Goal: Task Accomplishment & Management: Complete application form

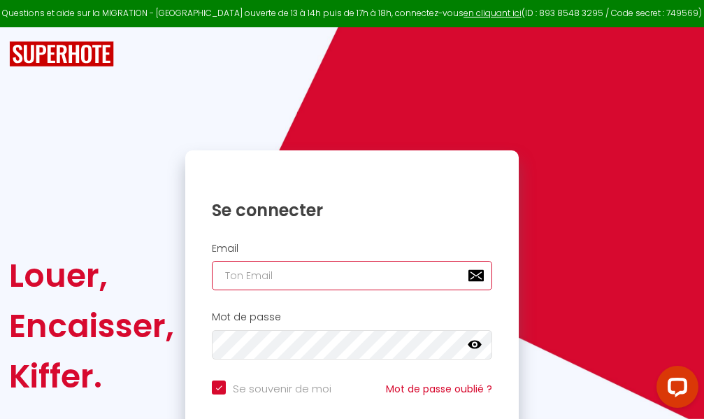
click at [312, 279] on input "email" at bounding box center [352, 275] width 280 height 29
type input "m"
checkbox input "true"
type input "ma"
checkbox input "true"
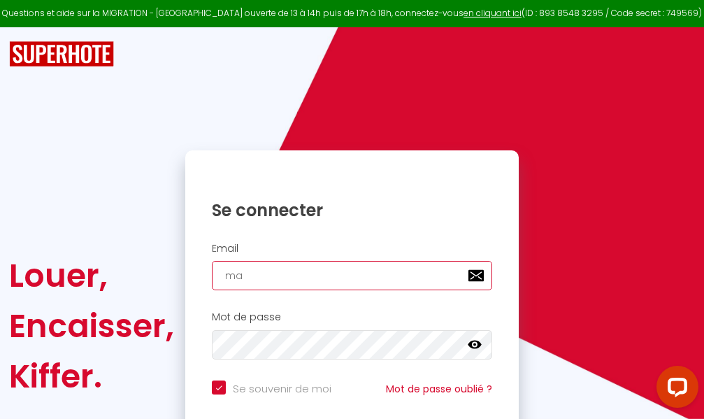
type input "mar"
checkbox input "true"
type input "marc"
checkbox input "true"
type input "marcd"
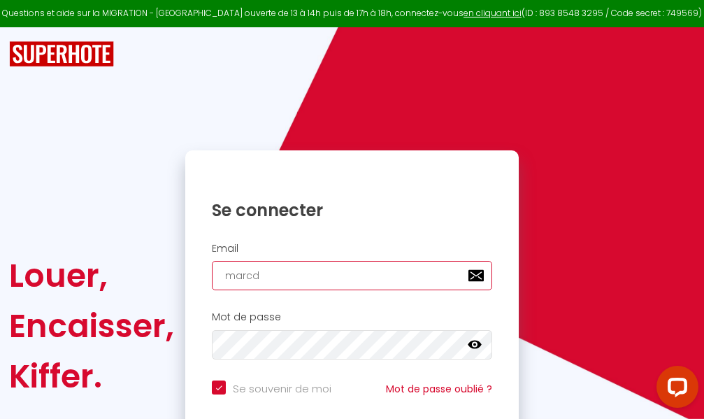
checkbox input "true"
type input "marcdp"
checkbox input "true"
type input "marcdpo"
checkbox input "true"
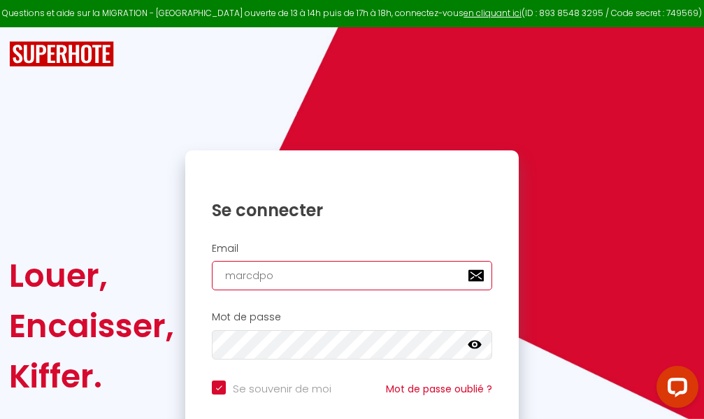
type input "marcdpoz"
checkbox input "true"
type input "marcdpoz."
checkbox input "true"
type input "marcdpoz.l"
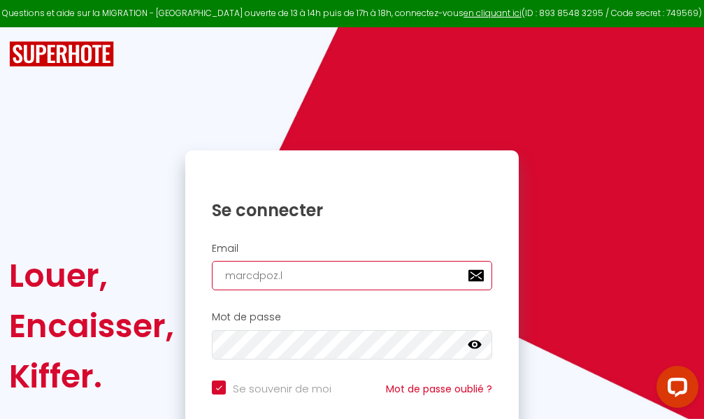
checkbox input "true"
type input "marcdpoz.lo"
checkbox input "true"
type input "marcdpoz.loc"
checkbox input "true"
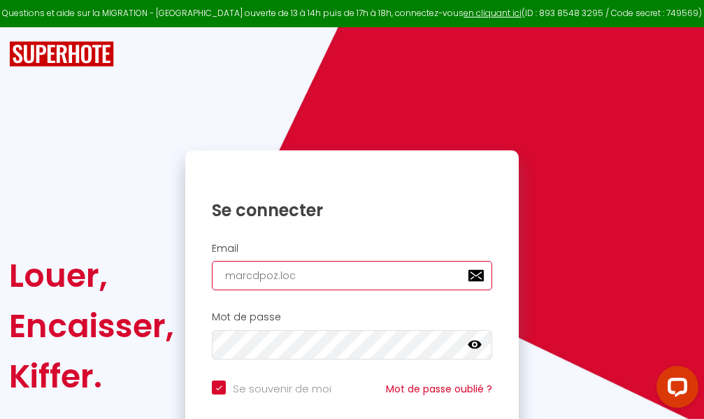
type input "marcdpoz.loca"
checkbox input "true"
type input "marcdpoz.locat"
checkbox input "true"
type input "marcdpoz.locati"
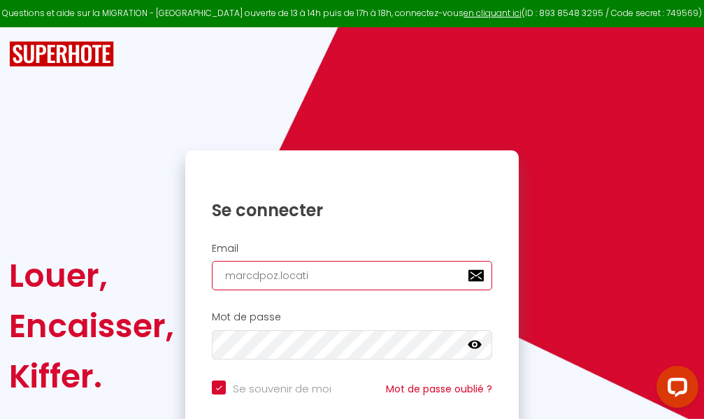
checkbox input "true"
type input "marcdpoz.locatio"
checkbox input "true"
type input "marcdpoz.location"
checkbox input "true"
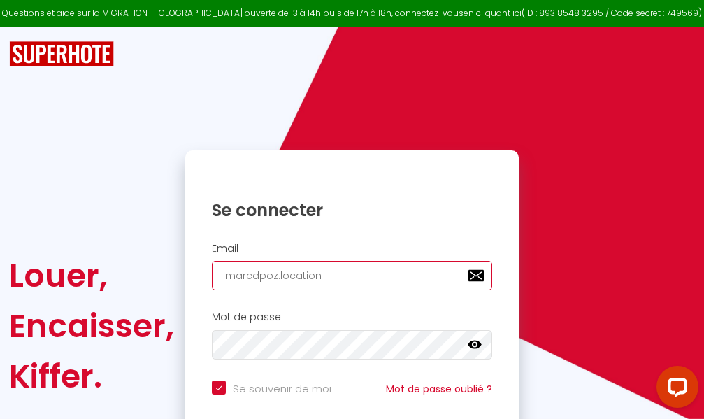
type input "marcdpoz.location@"
checkbox input "true"
type input "marcdpoz.location@g"
checkbox input "true"
type input "marcdpoz.location@gm"
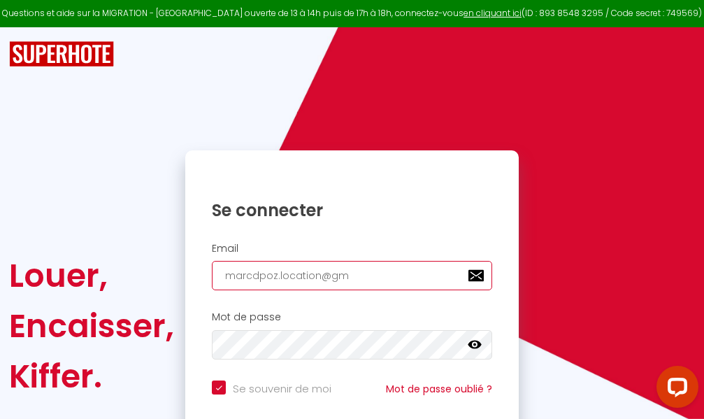
checkbox input "true"
type input "marcdpoz.location@gma"
checkbox input "true"
type input "marcdpoz.location@gmai"
checkbox input "true"
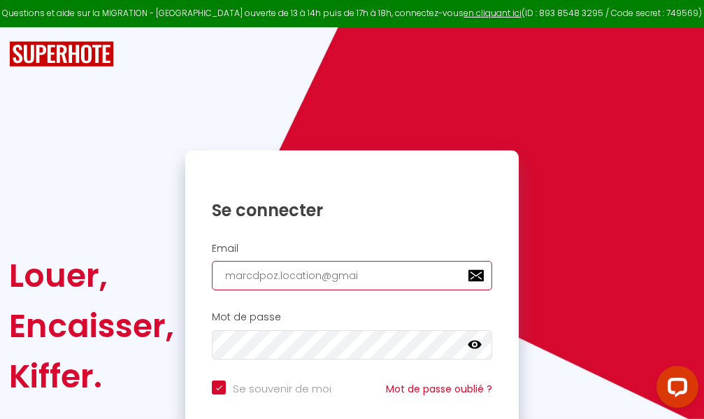
type input "[EMAIL_ADDRESS]"
checkbox input "true"
type input "[EMAIL_ADDRESS]."
checkbox input "true"
type input "marcdpoz.location@gmail.c"
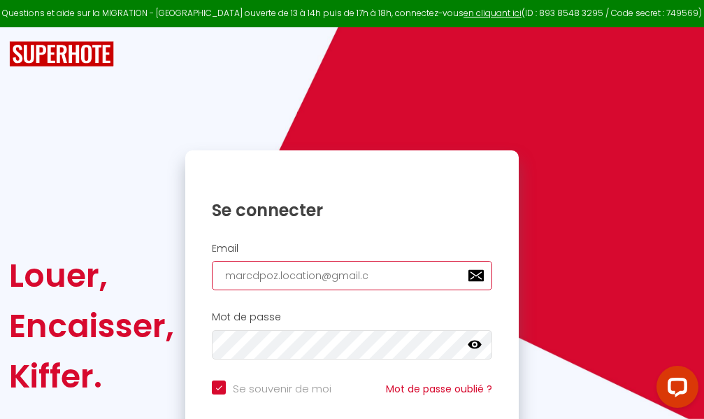
checkbox input "true"
type input "[EMAIL_ADDRESS][DOMAIN_NAME]"
checkbox input "true"
type input "[EMAIL_ADDRESS][DOMAIN_NAME]"
checkbox input "true"
